Goal: Find specific page/section

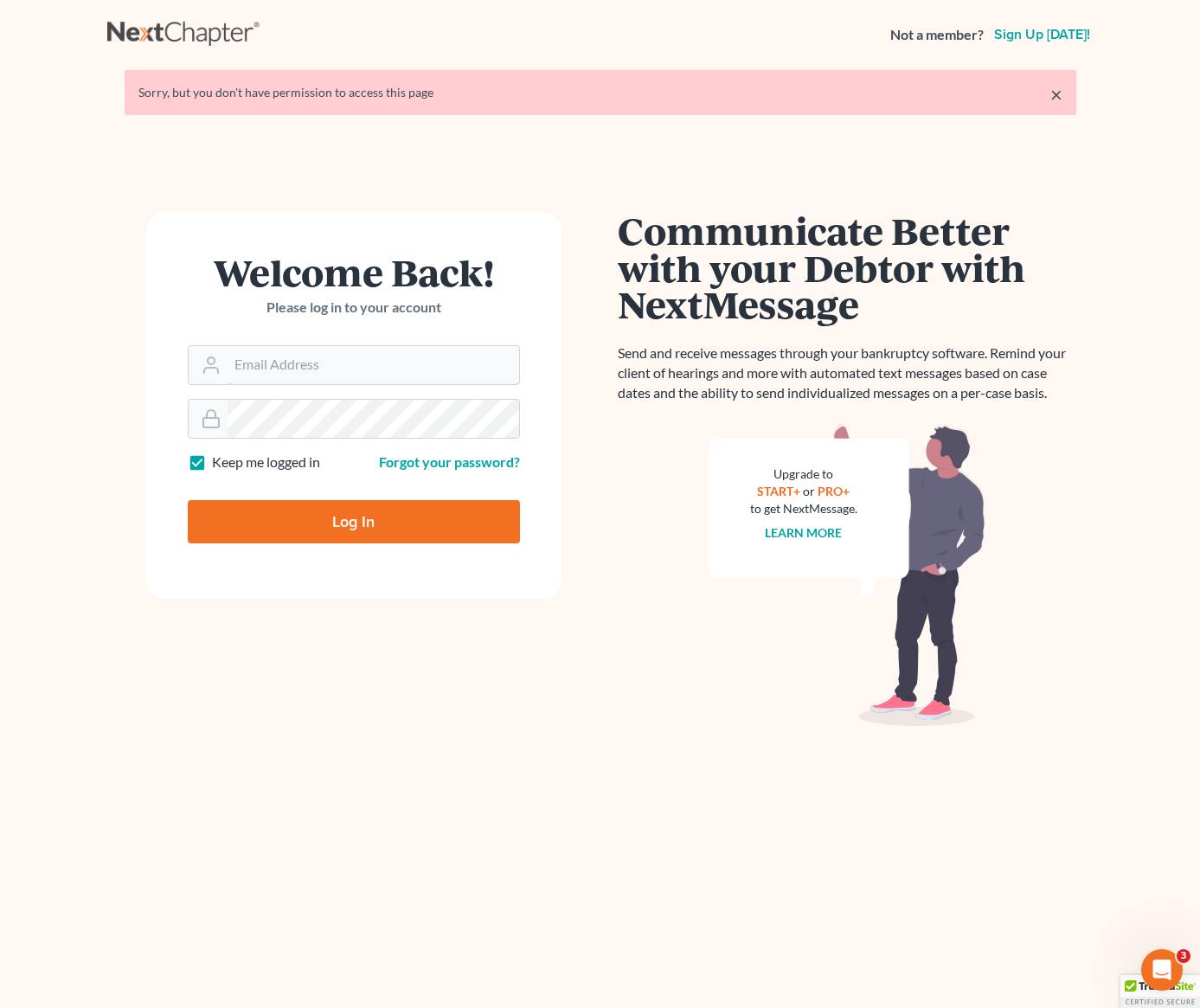
type input "[PERSON_NAME][EMAIL_ADDRESS][DOMAIN_NAME]"
click at [331, 527] on input "Log In" at bounding box center [353, 522] width 332 height 43
type input "Thinking..."
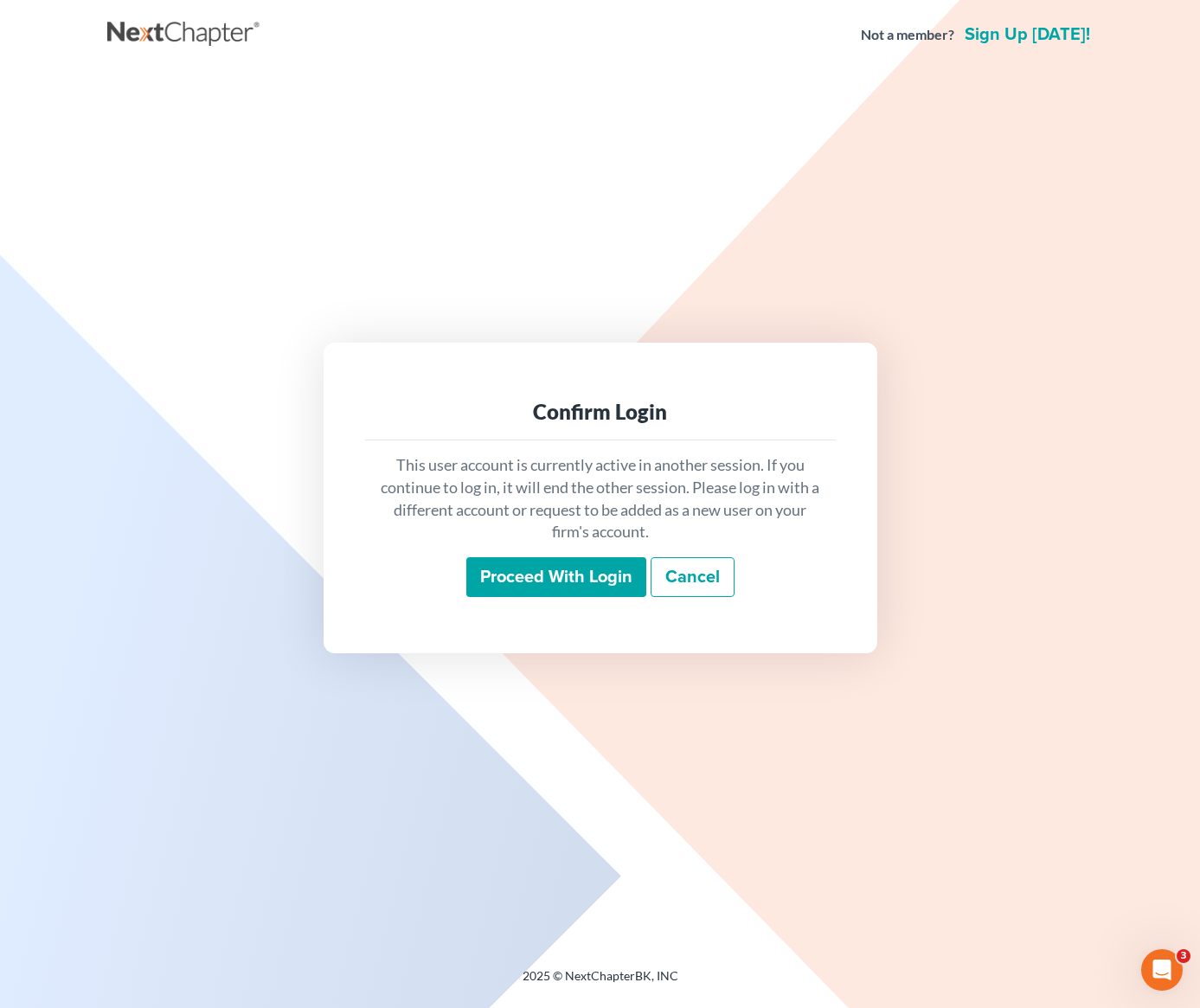
click at [553, 585] on input "Proceed with login" at bounding box center [556, 577] width 180 height 40
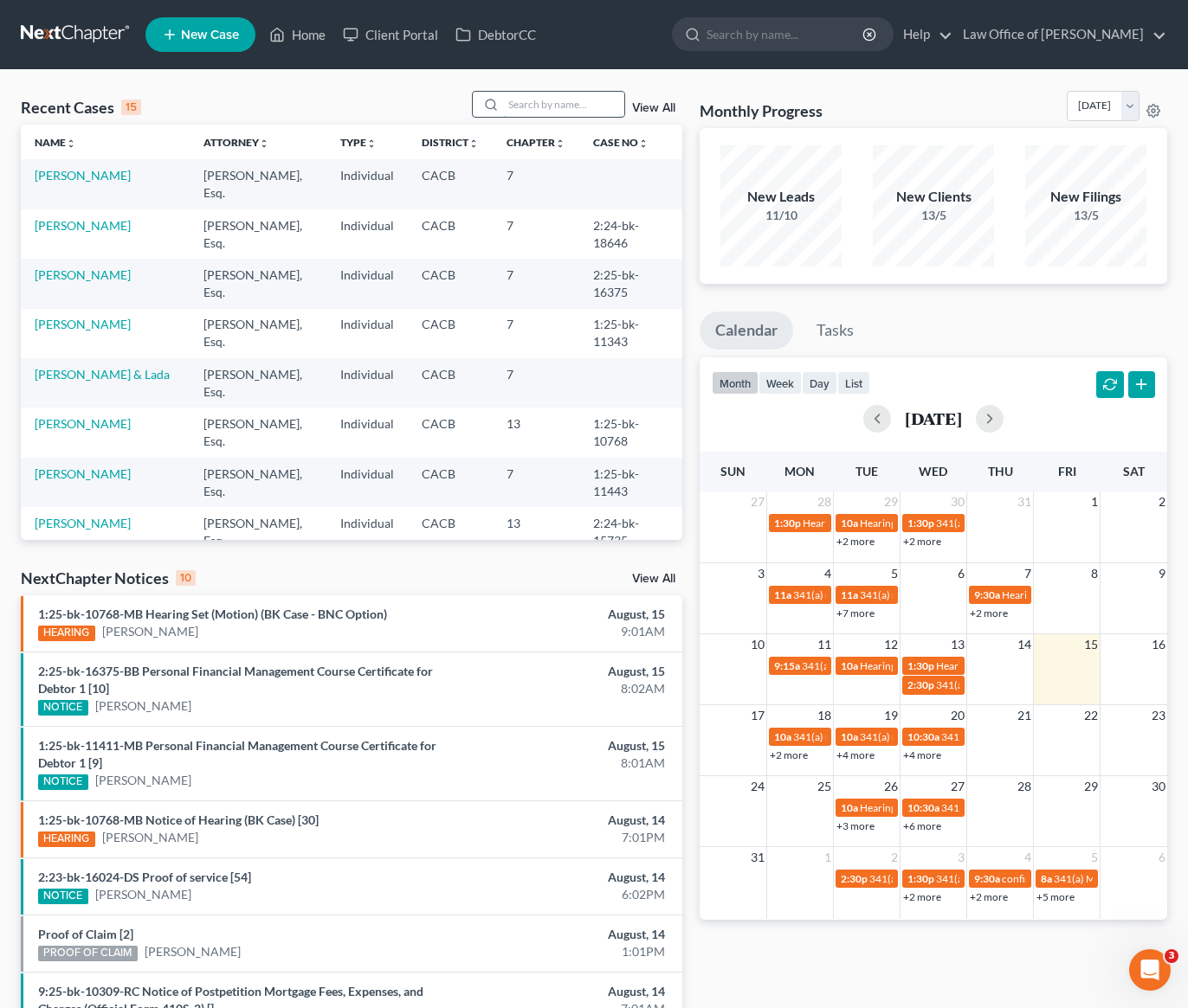
click at [552, 113] on input "search" at bounding box center [563, 104] width 121 height 25
type input "[PERSON_NAME]"
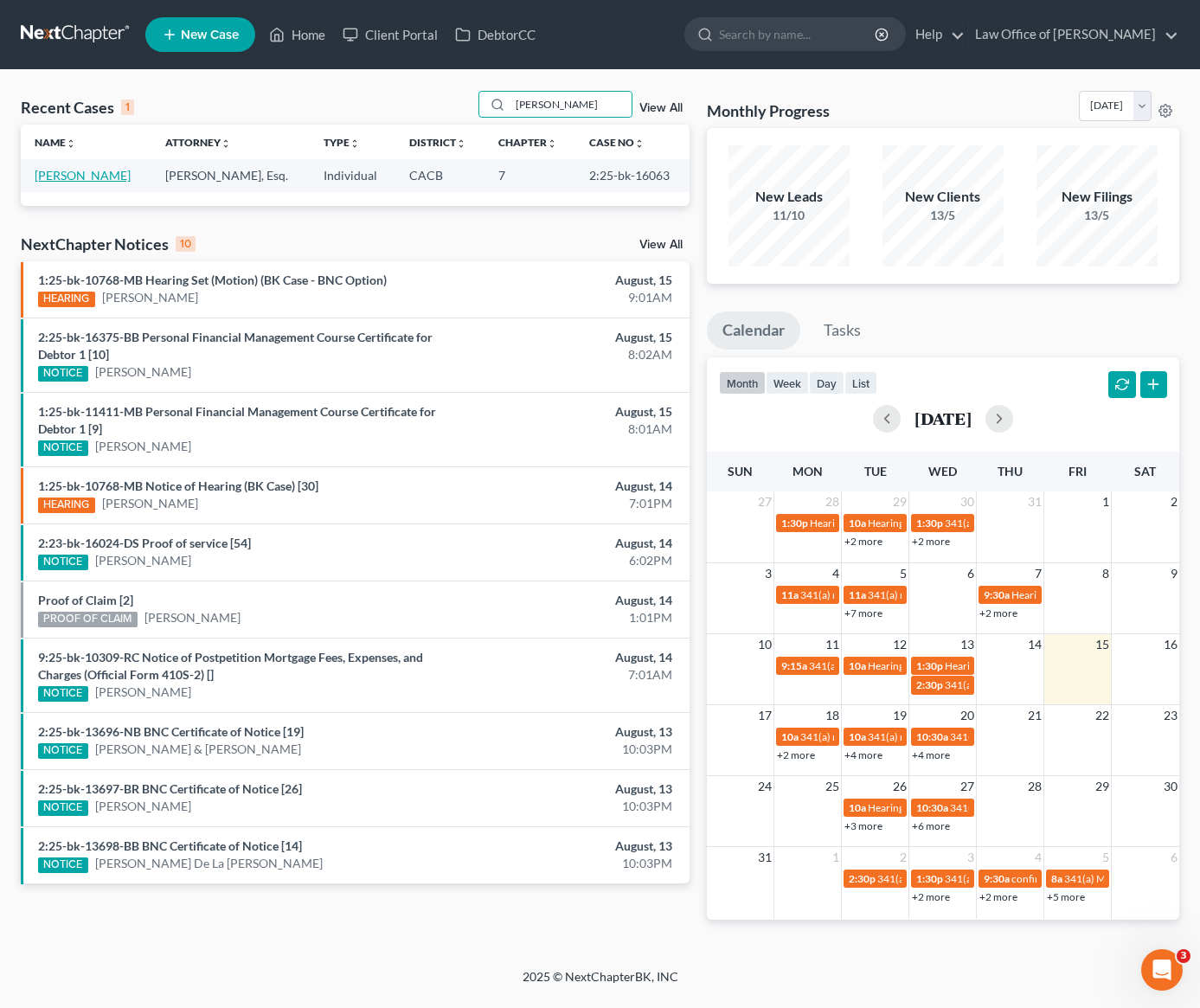
click at [90, 179] on link "[PERSON_NAME]" at bounding box center [82, 175] width 96 height 15
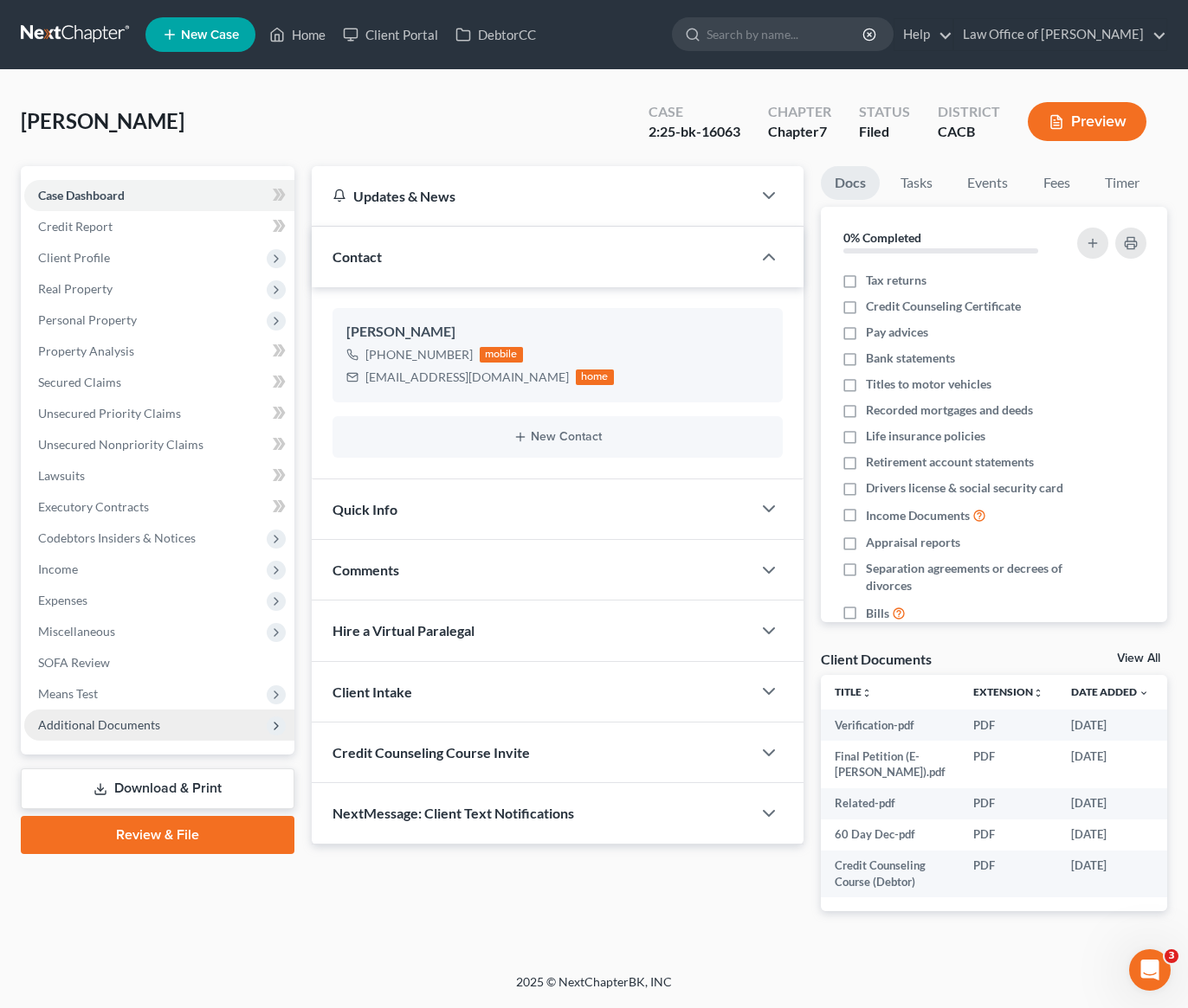
click at [117, 725] on span "Additional Documents" at bounding box center [99, 725] width 122 height 15
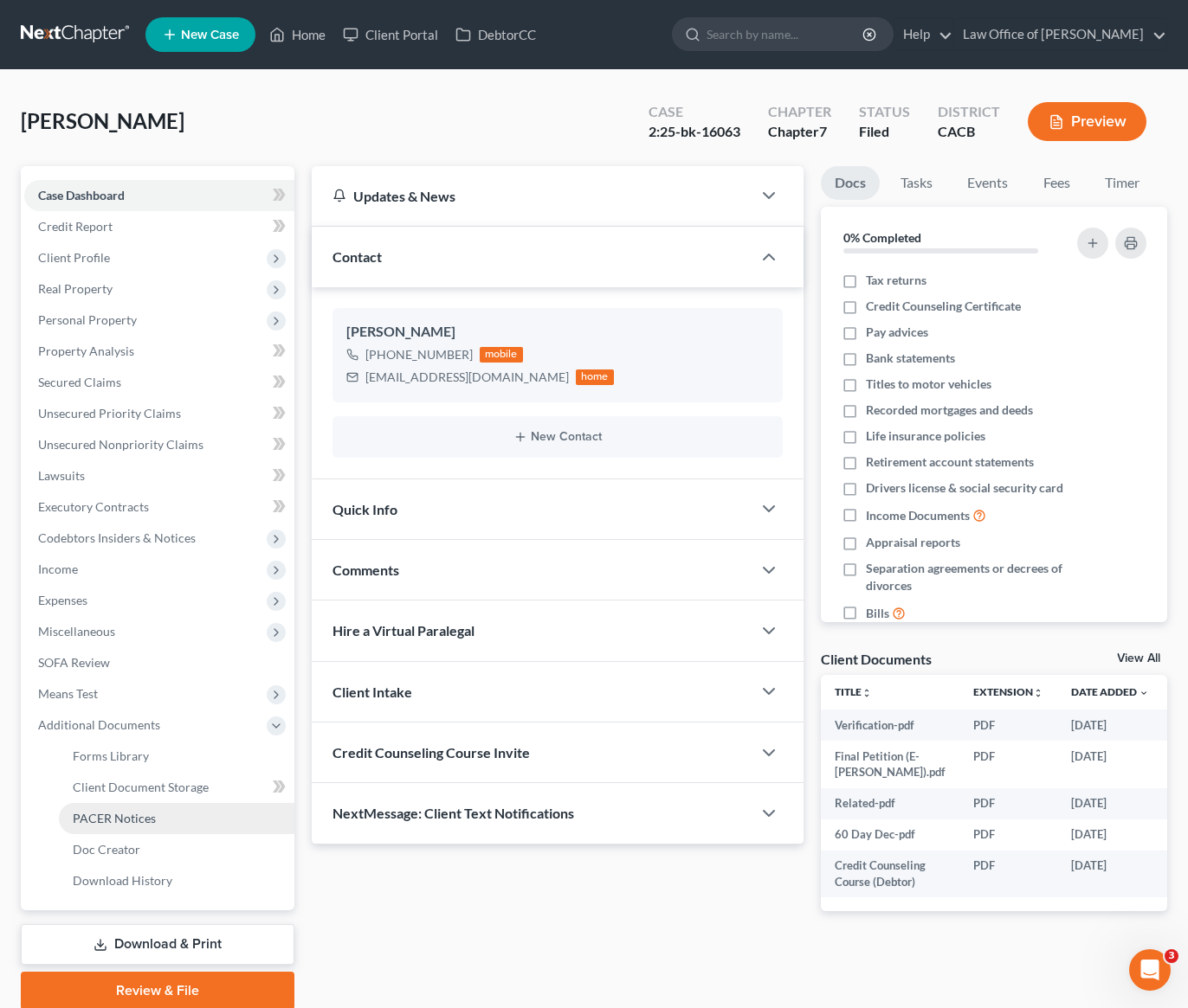
click at [126, 819] on span "PACER Notices" at bounding box center [114, 819] width 83 height 15
